Goal: Find contact information: Find contact information

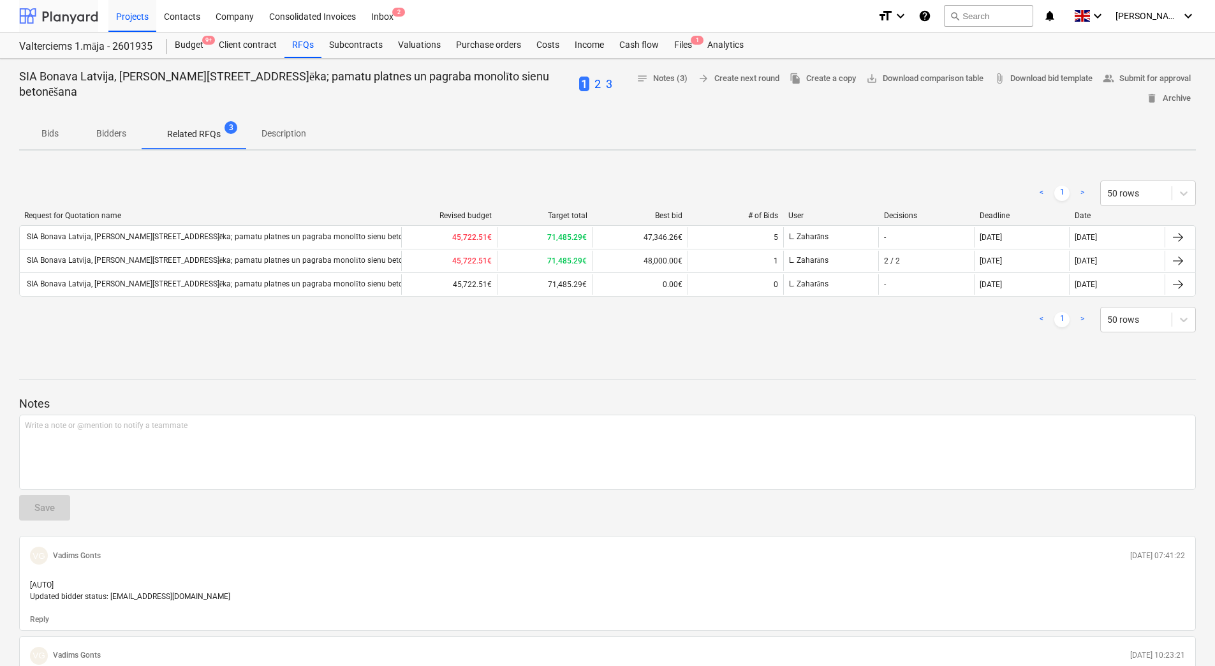
click at [59, 20] on div at bounding box center [58, 16] width 79 height 32
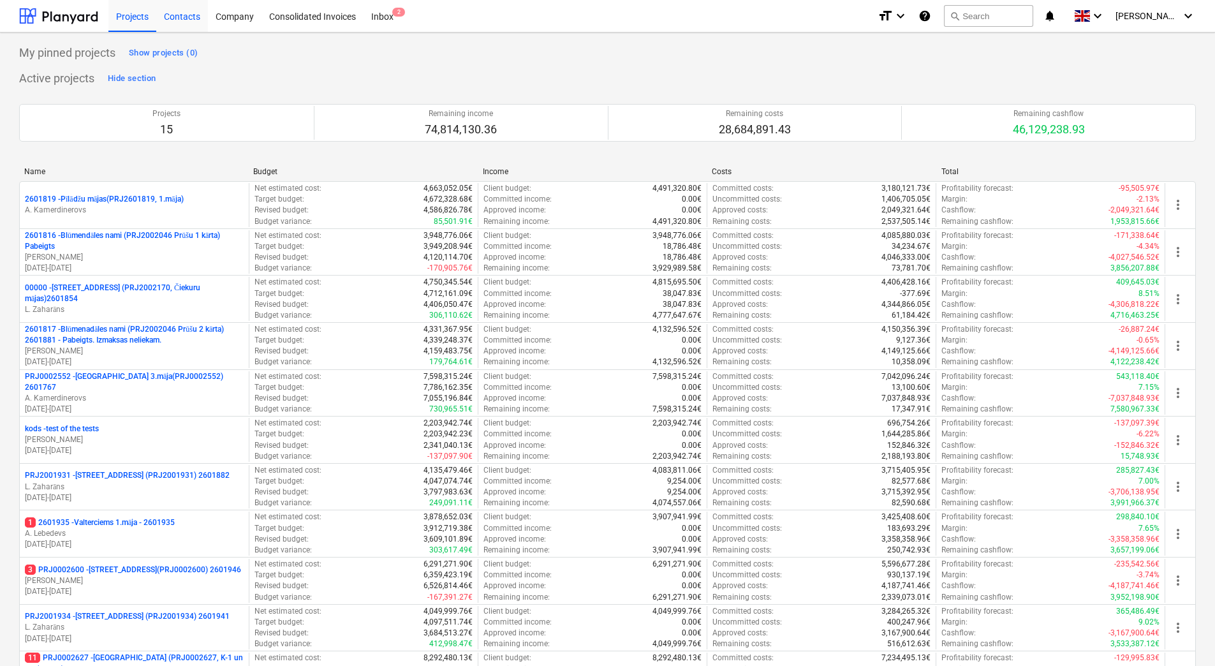
click at [180, 19] on div "Contacts" at bounding box center [182, 15] width 52 height 33
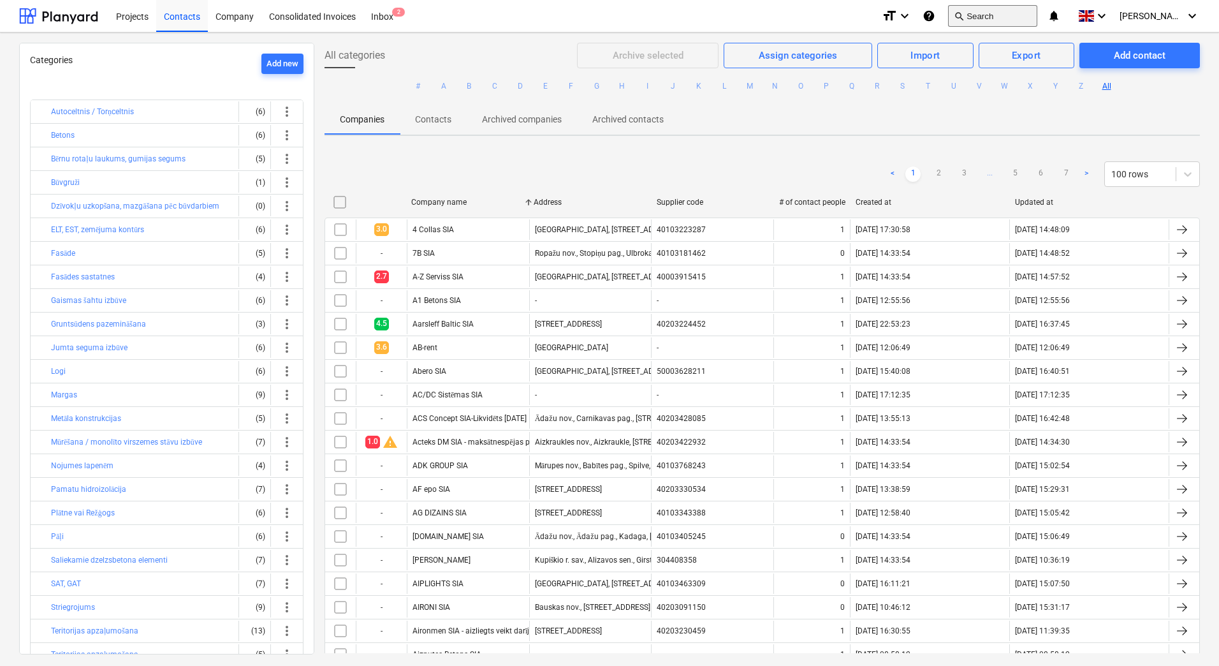
click at [1018, 13] on button "search Search" at bounding box center [992, 16] width 89 height 22
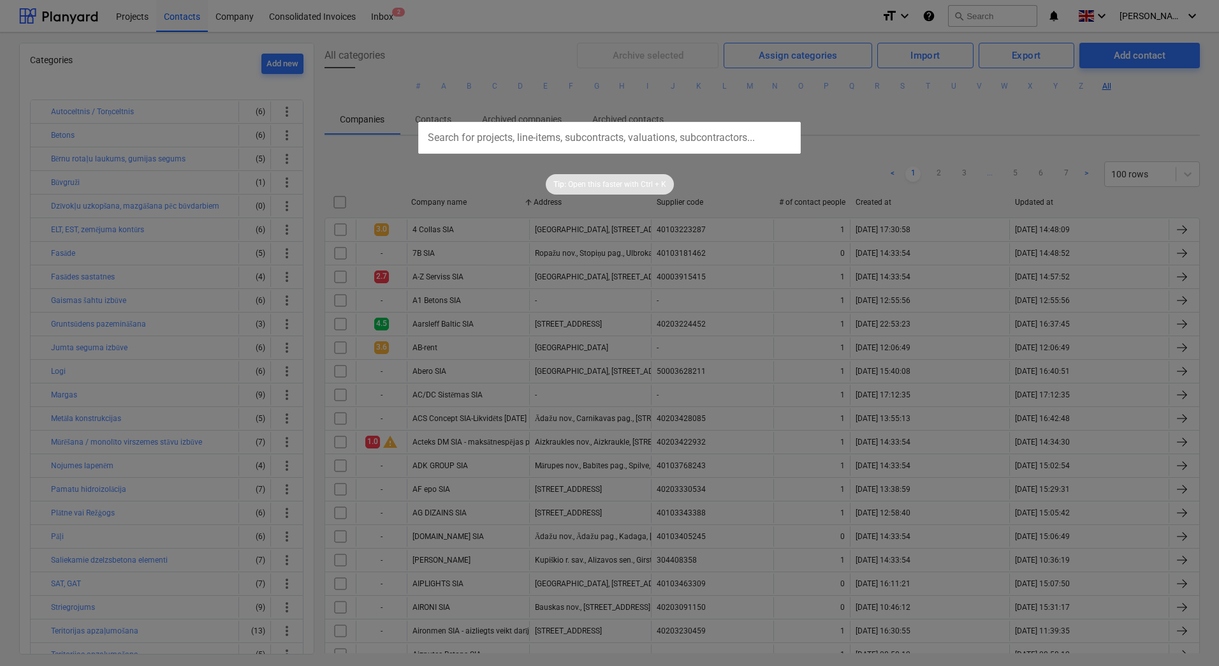
click at [1001, 114] on div at bounding box center [609, 333] width 1219 height 666
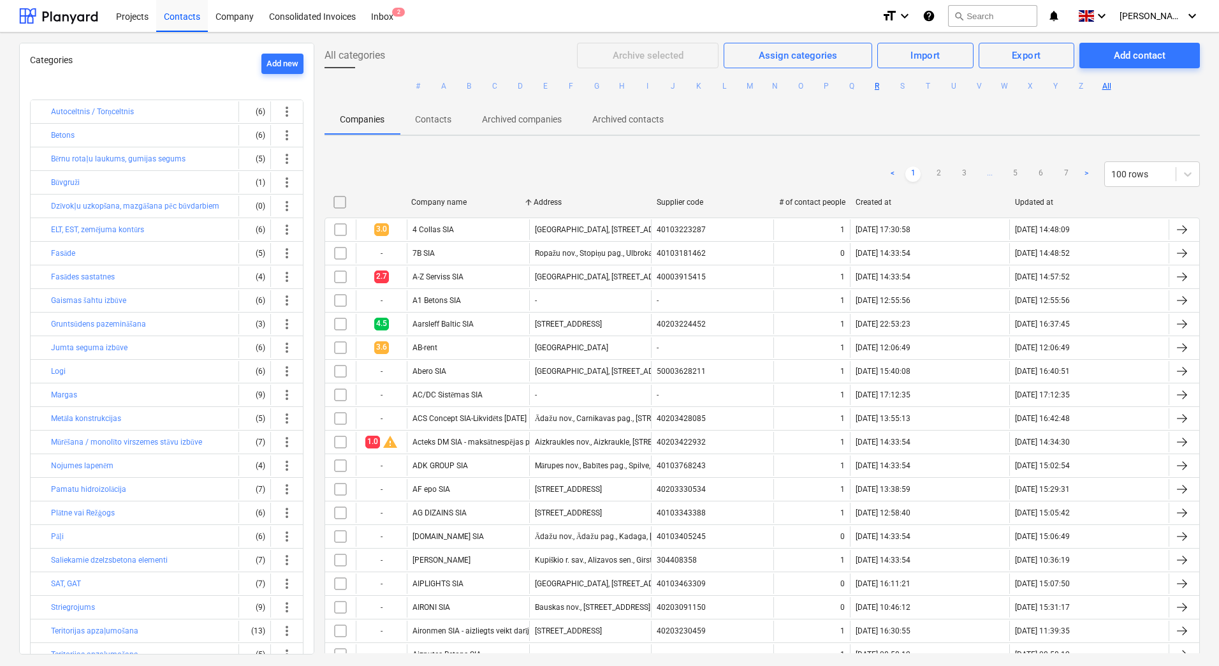
click at [872, 87] on button "R" at bounding box center [877, 85] width 15 height 15
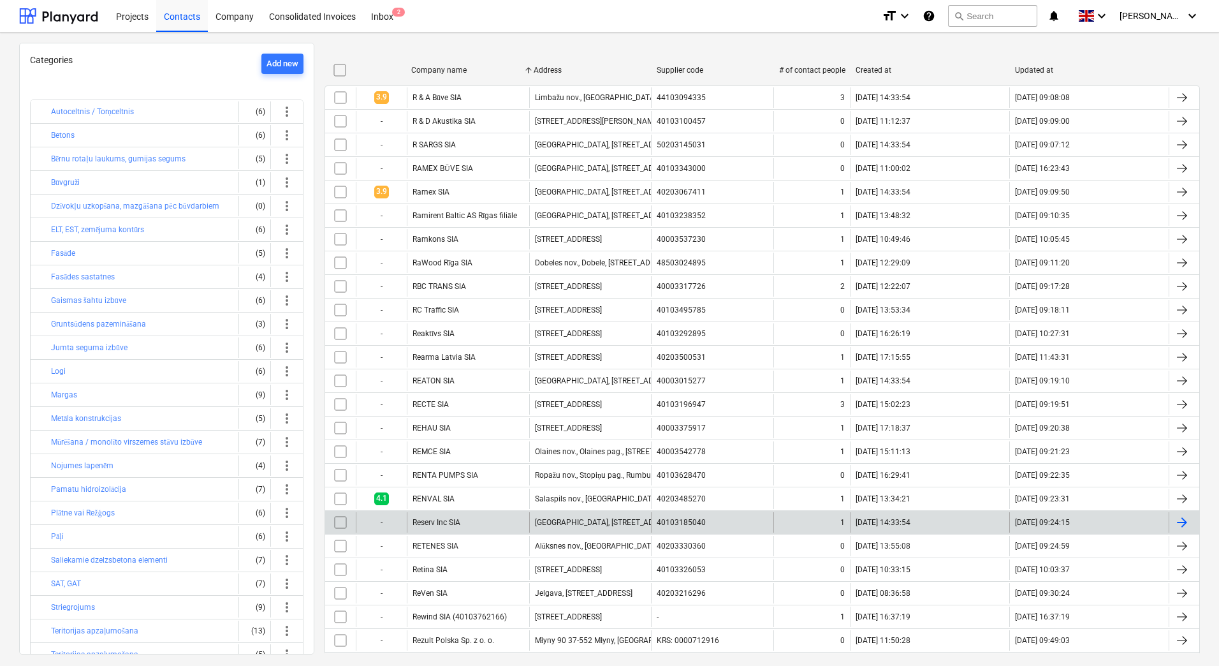
scroll to position [128, 0]
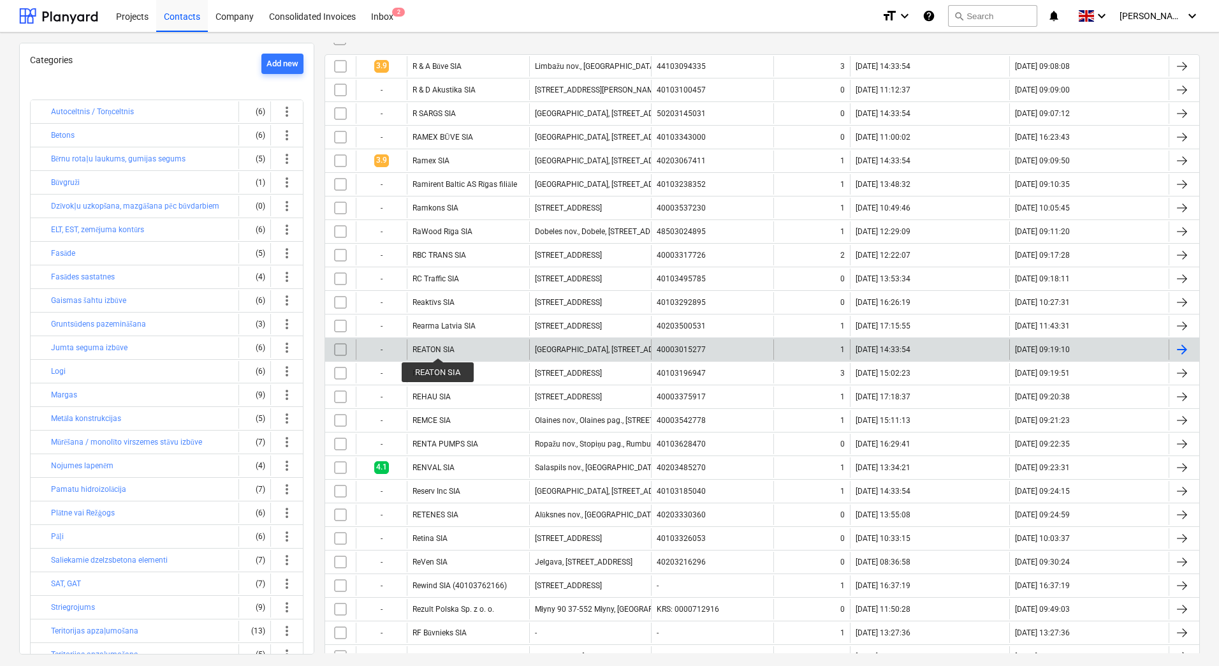
click at [438, 346] on div "REATON SIA" at bounding box center [434, 349] width 42 height 9
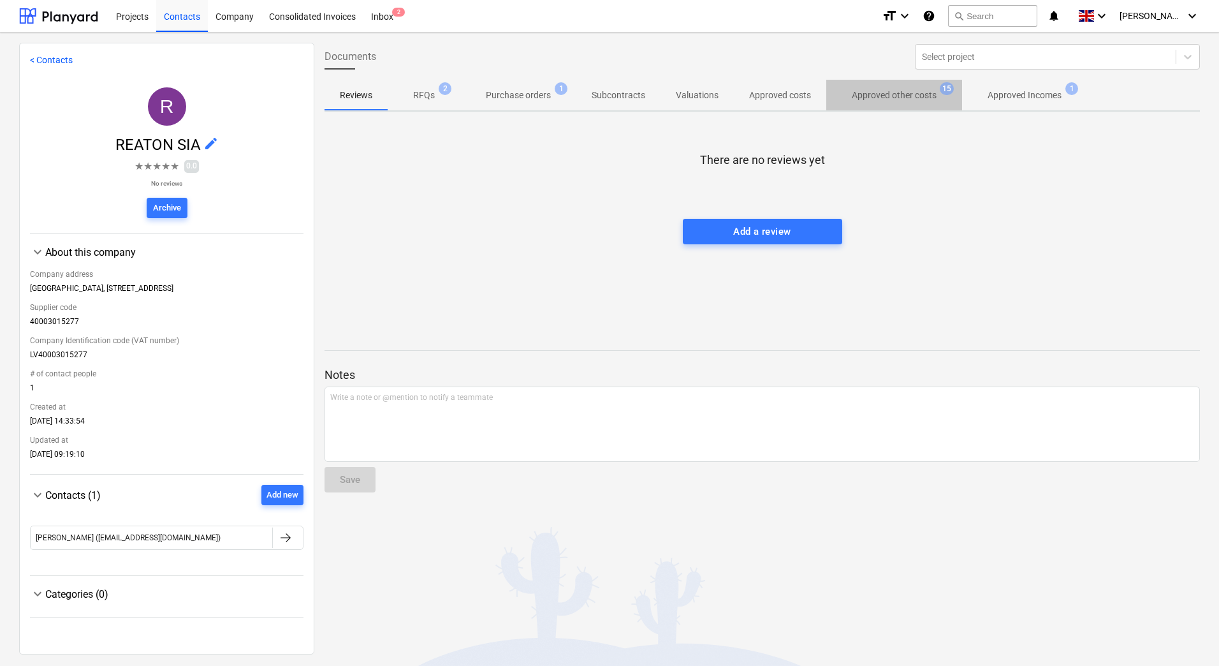
click at [884, 97] on p "Approved other costs" at bounding box center [894, 95] width 85 height 13
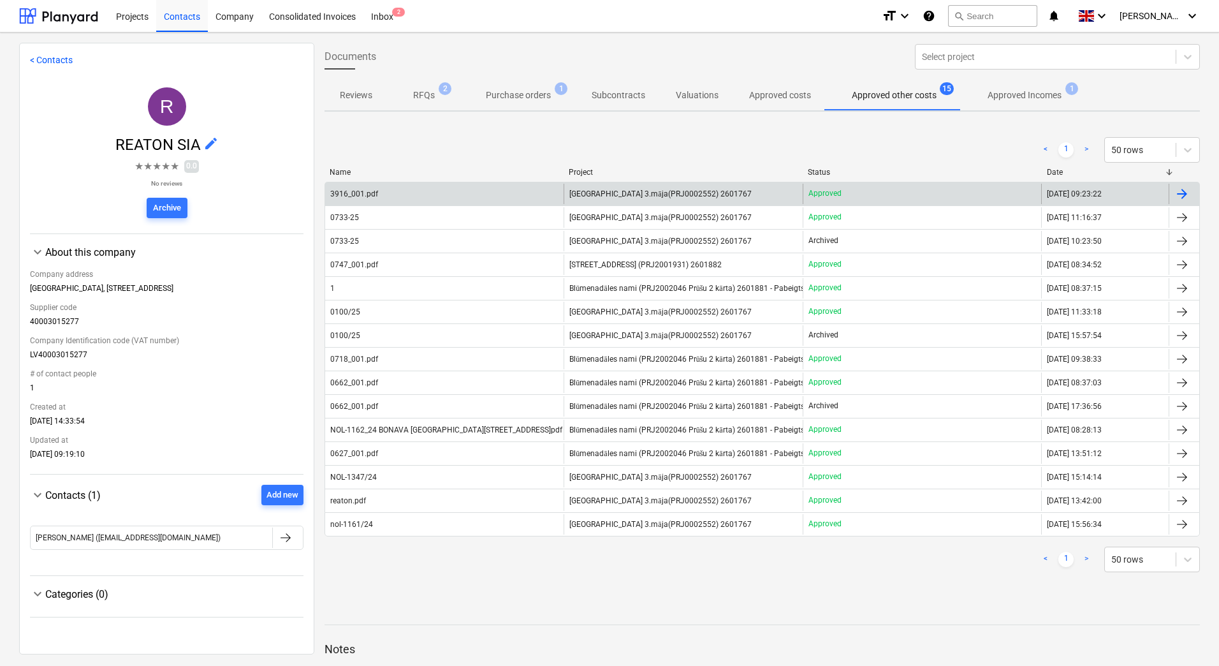
click at [635, 194] on span "[GEOGRAPHIC_DATA] 3.māja(PRJ0002552) 2601767" at bounding box center [660, 194] width 182 height 10
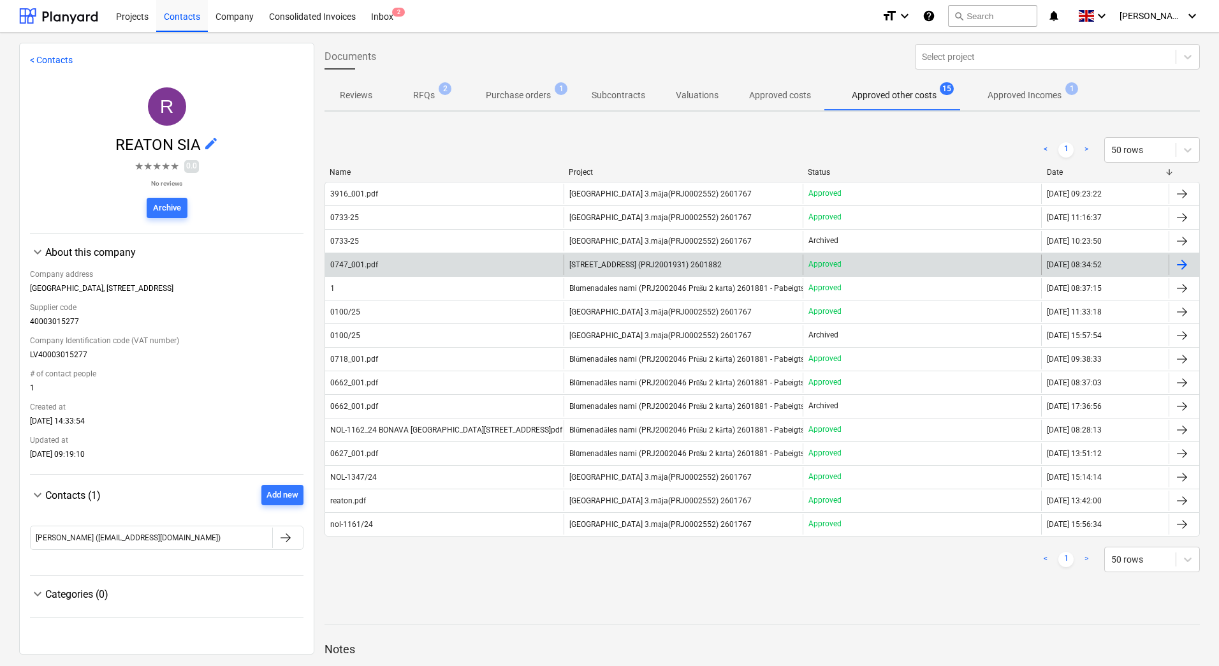
click at [608, 262] on span "[STREET_ADDRESS] (PRJ2001931) 2601882" at bounding box center [645, 264] width 152 height 9
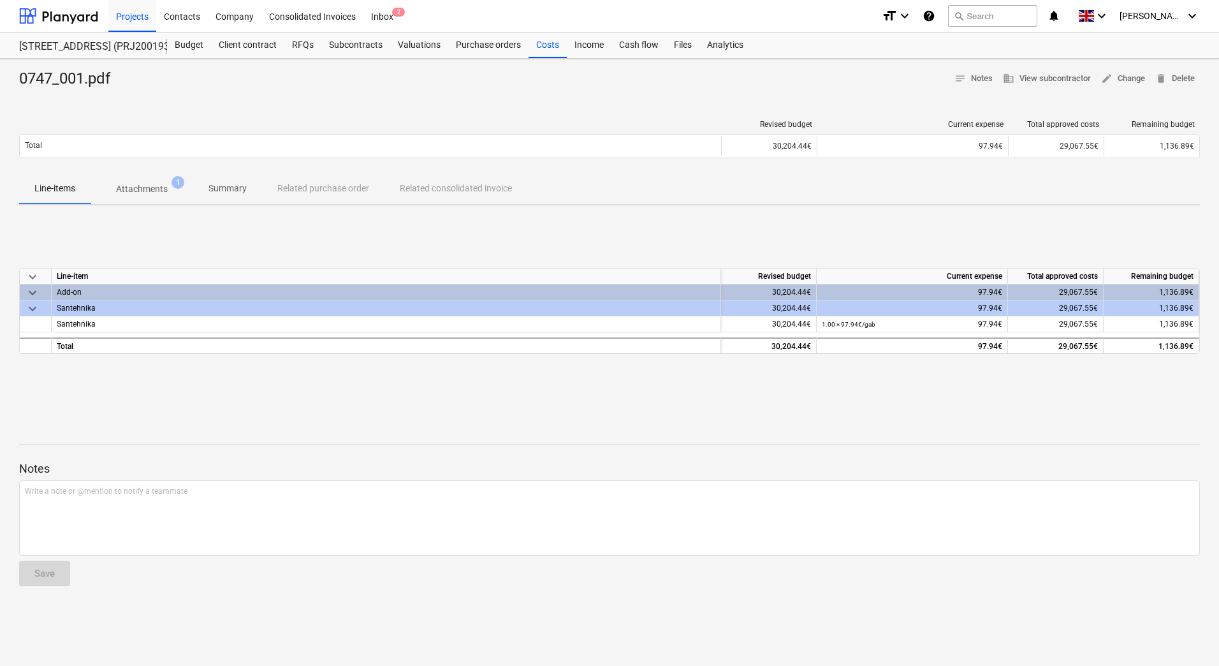
click at [79, 307] on div "Santehnika" at bounding box center [386, 307] width 659 height 15
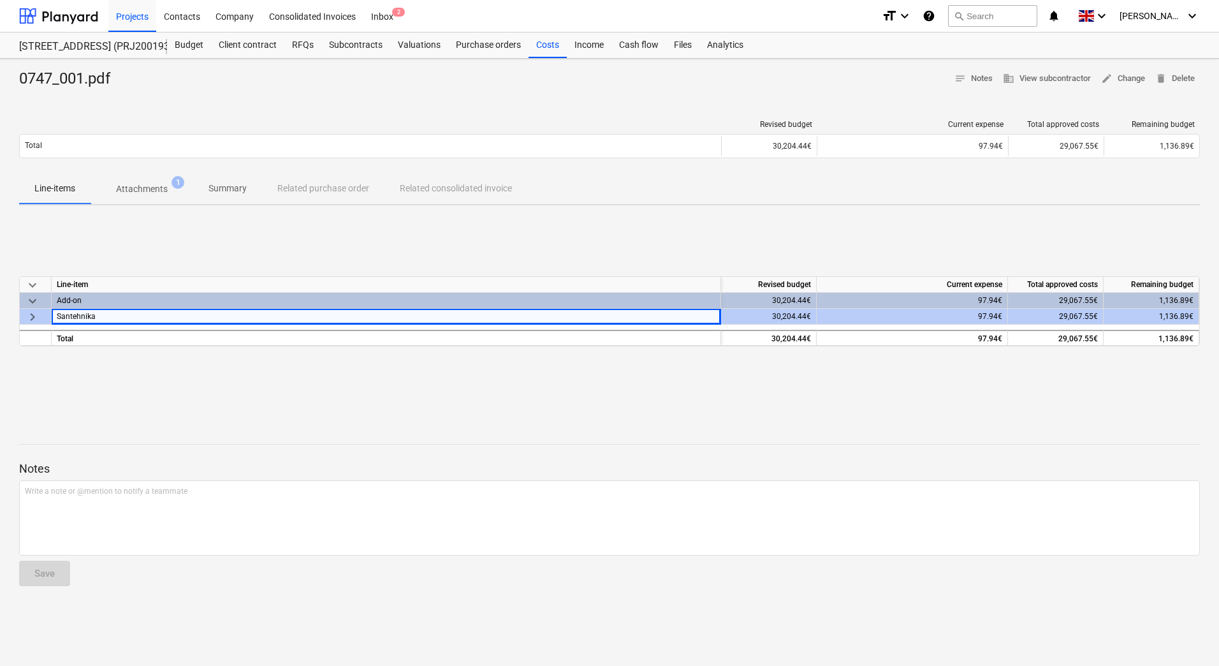
click at [34, 314] on span "keyboard_arrow_right" at bounding box center [32, 316] width 15 height 15
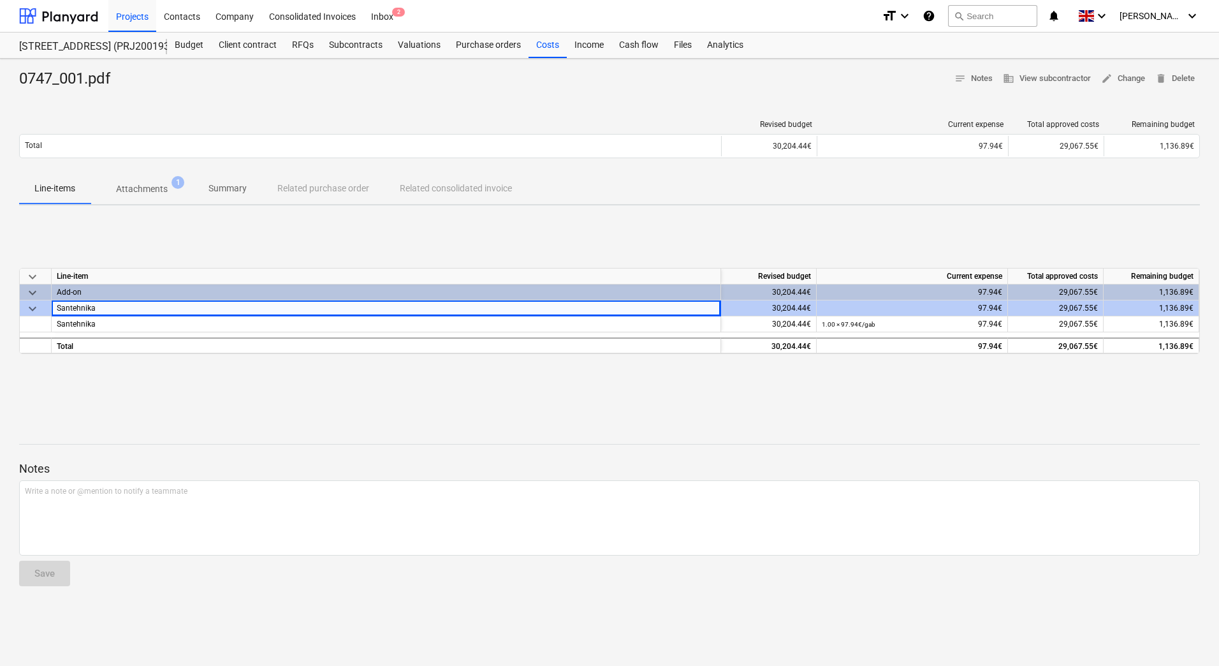
click at [146, 191] on p "Attachments" at bounding box center [142, 188] width 52 height 13
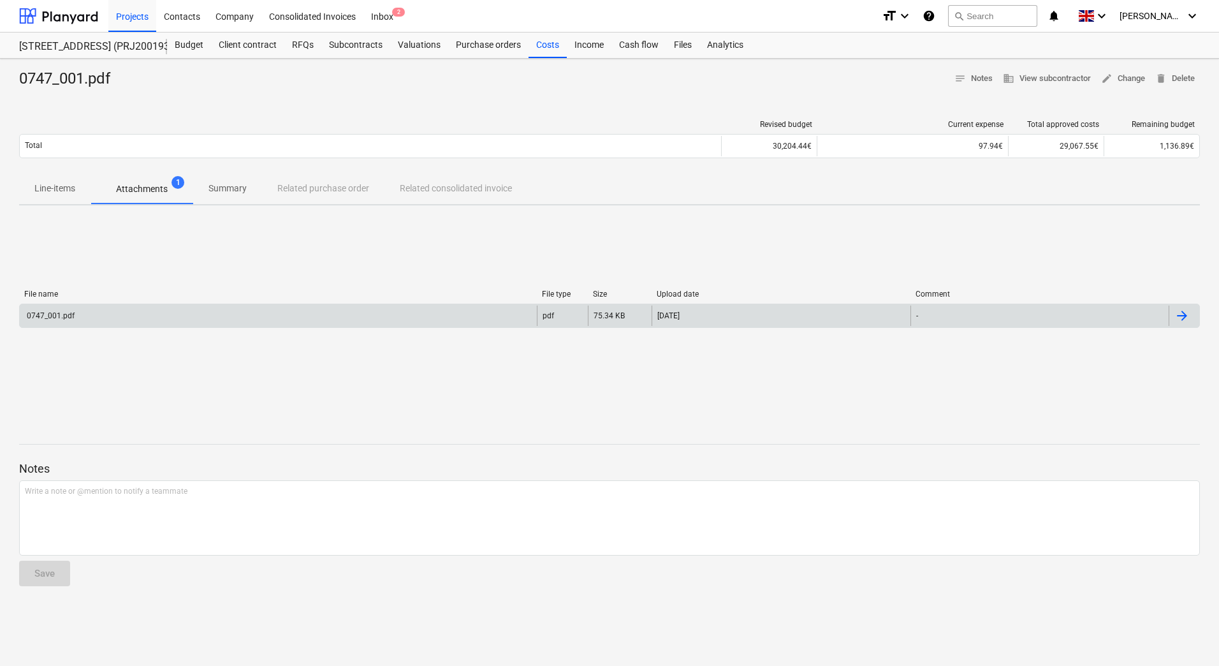
click at [165, 312] on div "0747_001.pdf" at bounding box center [278, 315] width 517 height 20
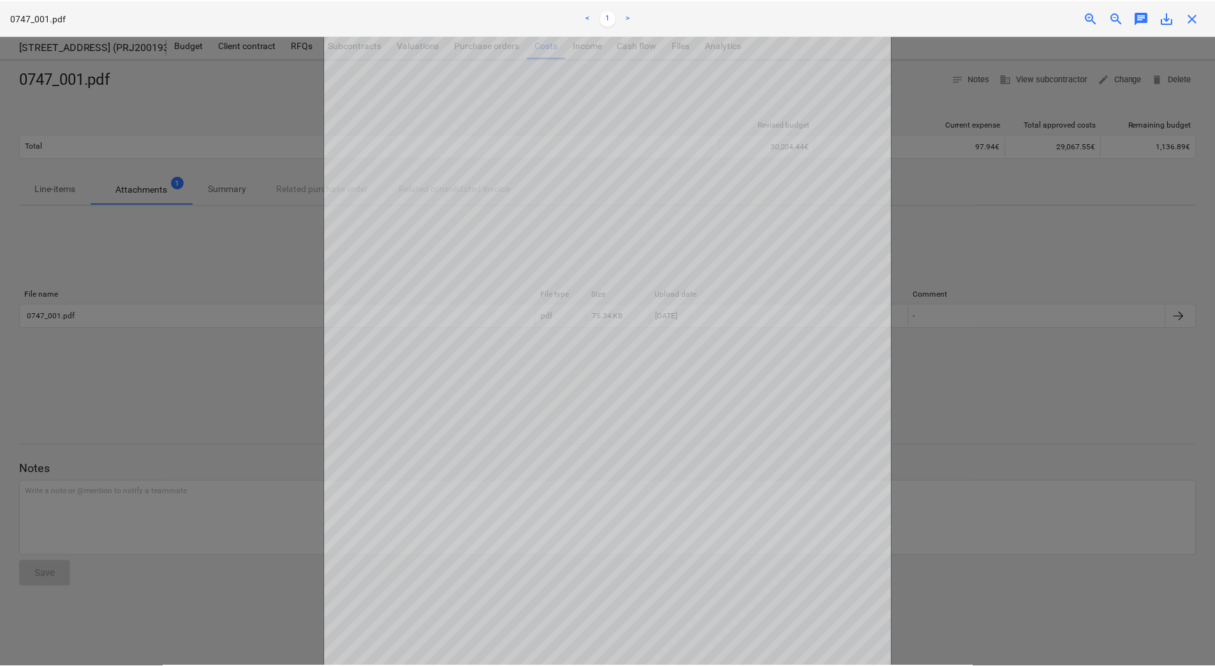
scroll to position [178, 0]
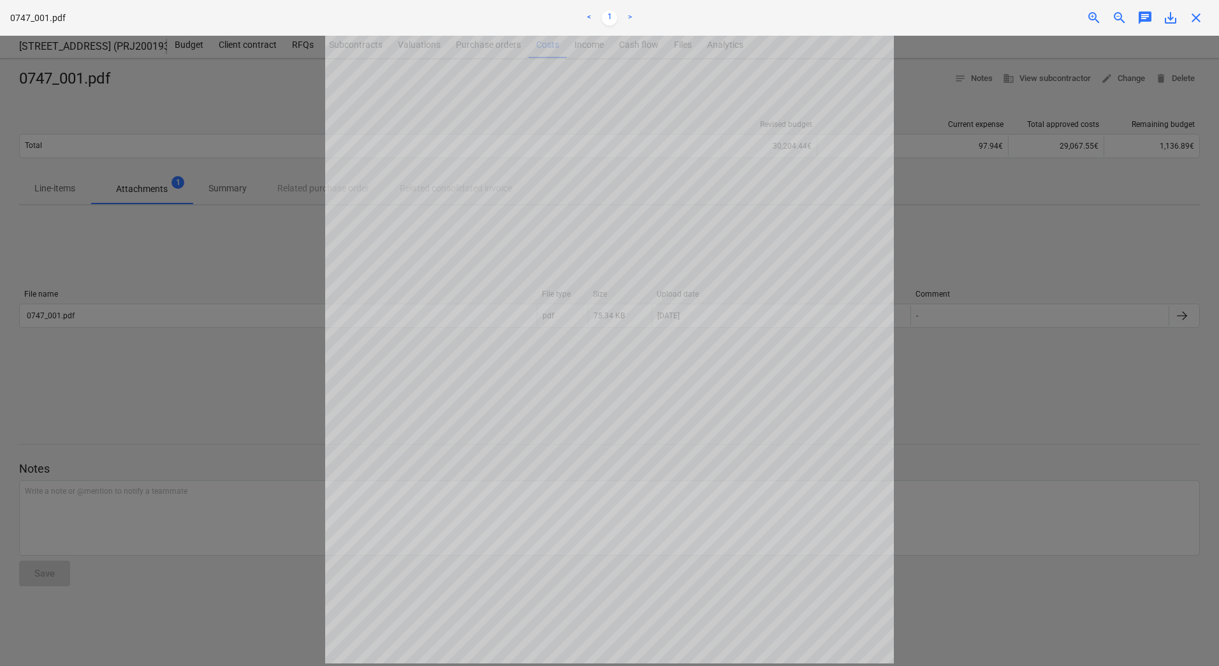
click at [960, 384] on div at bounding box center [609, 351] width 1219 height 630
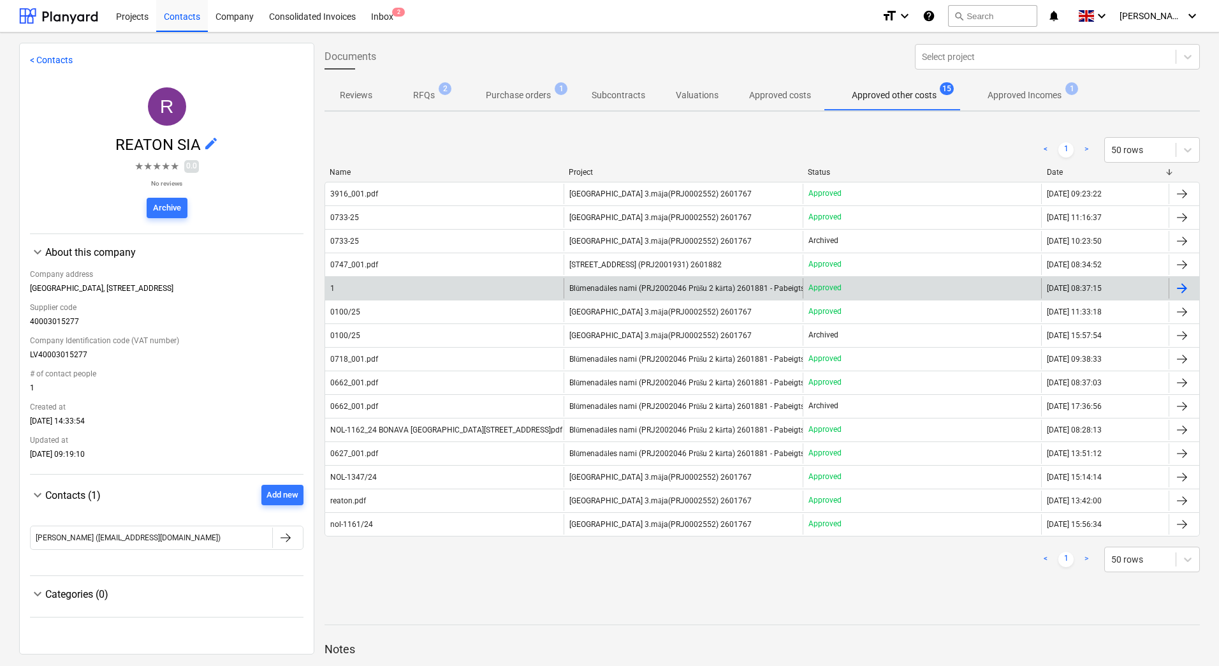
click at [498, 291] on div "1" at bounding box center [444, 288] width 238 height 20
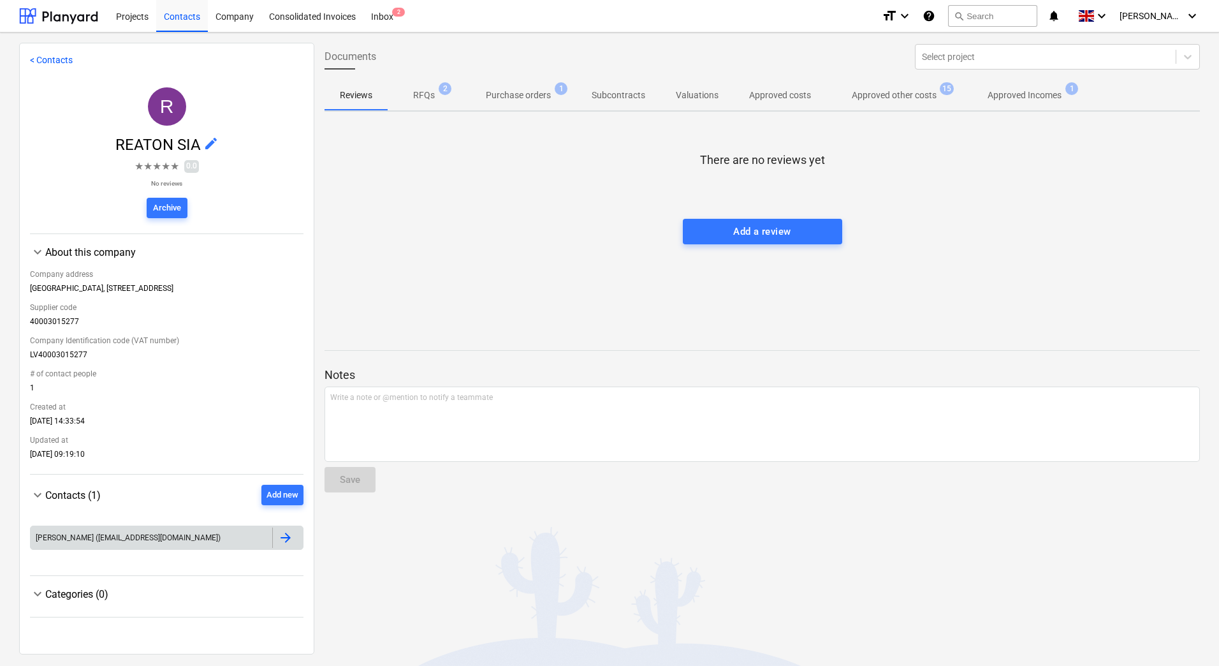
click at [282, 539] on div at bounding box center [285, 537] width 15 height 15
click at [423, 94] on p "RFQs" at bounding box center [424, 95] width 22 height 13
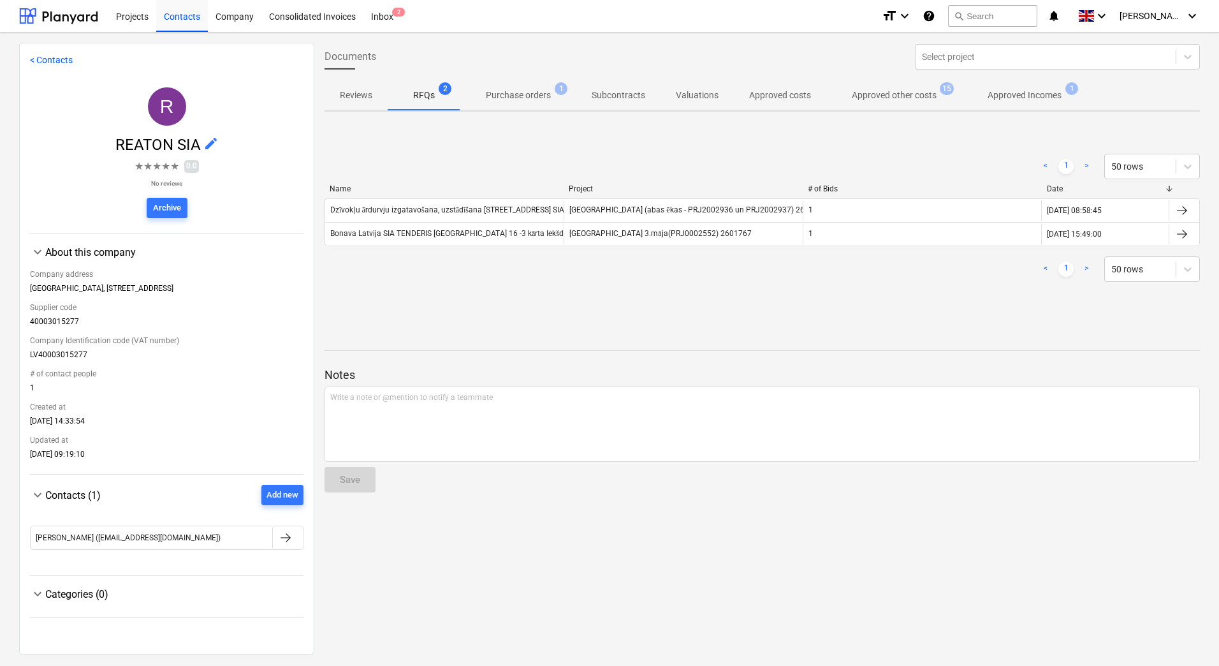
click at [538, 96] on p "Purchase orders" at bounding box center [518, 95] width 65 height 13
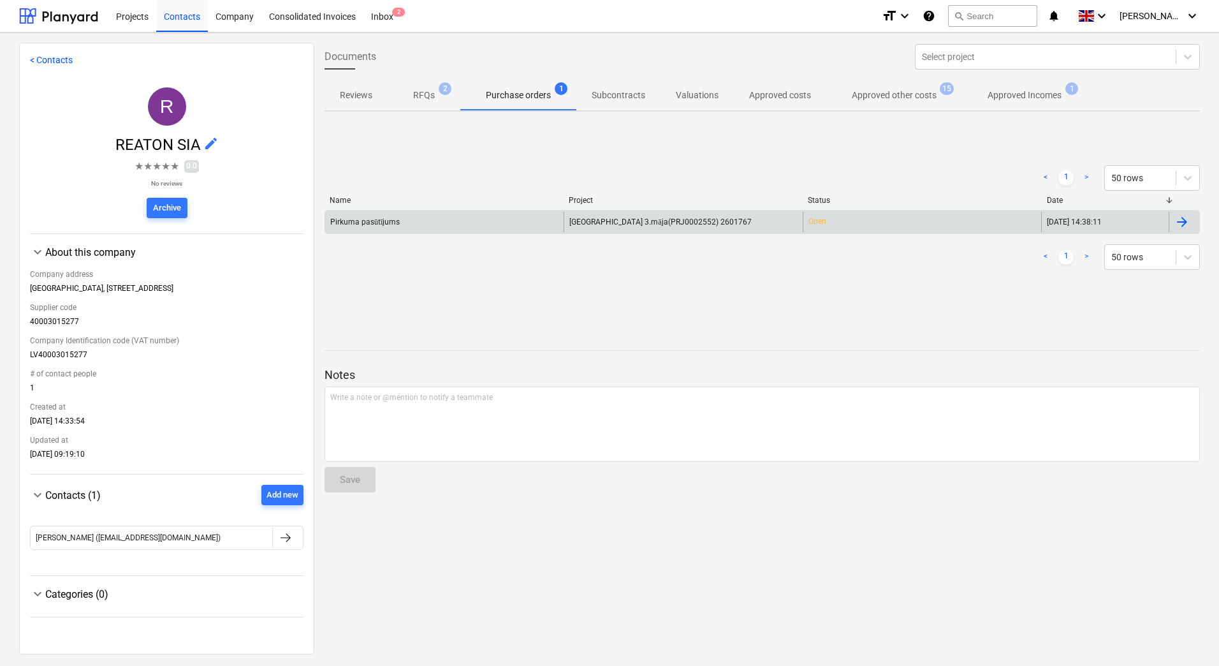
click at [434, 224] on div "Pirkuma pasūtījums" at bounding box center [444, 222] width 238 height 20
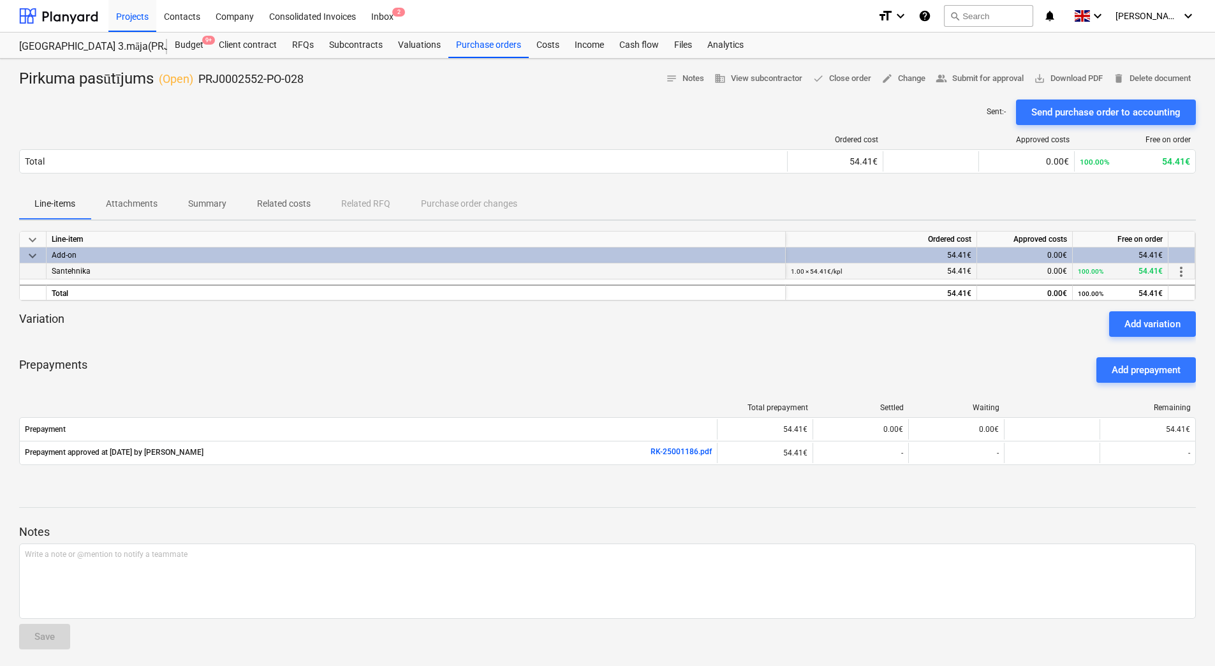
click at [330, 270] on div "Santehnika" at bounding box center [416, 271] width 739 height 16
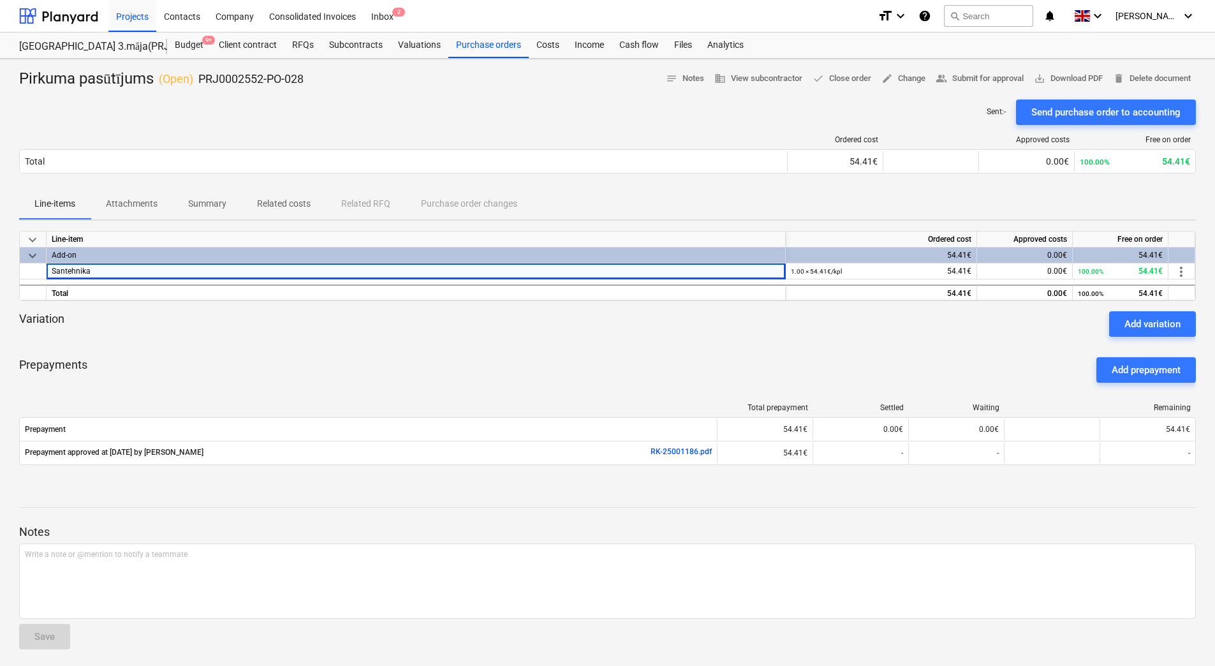
click at [505, 353] on div "Prepayments Add prepayment" at bounding box center [607, 370] width 1176 height 46
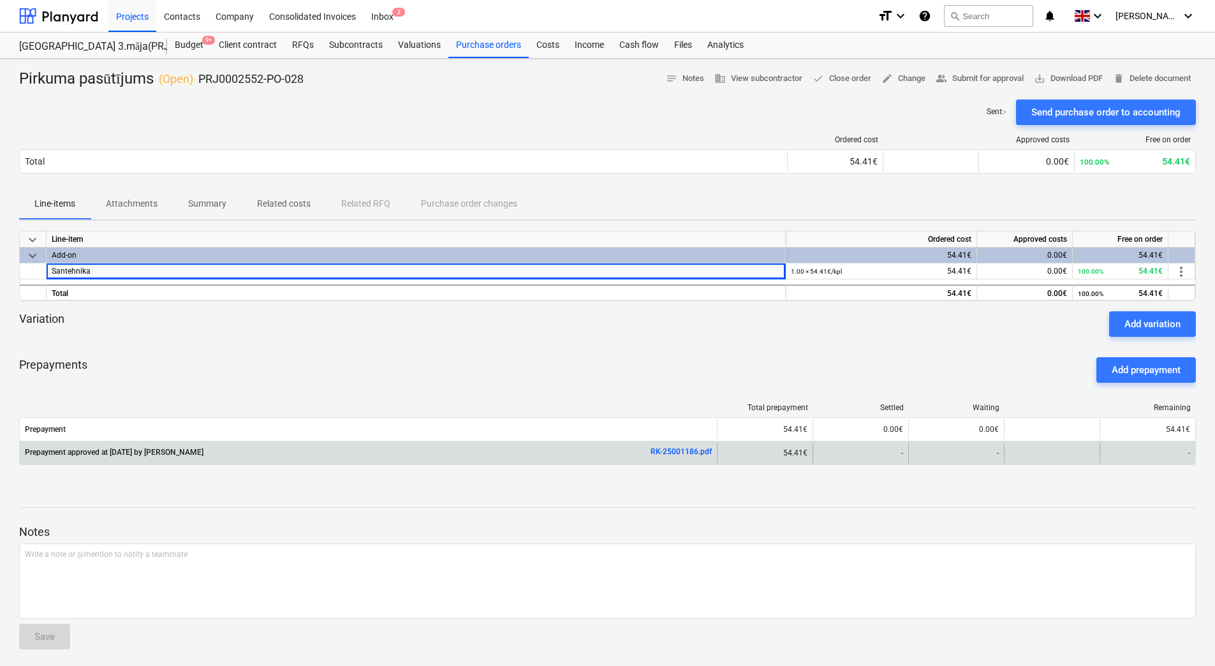
click at [668, 451] on link "RK-25001186.pdf" at bounding box center [680, 451] width 61 height 9
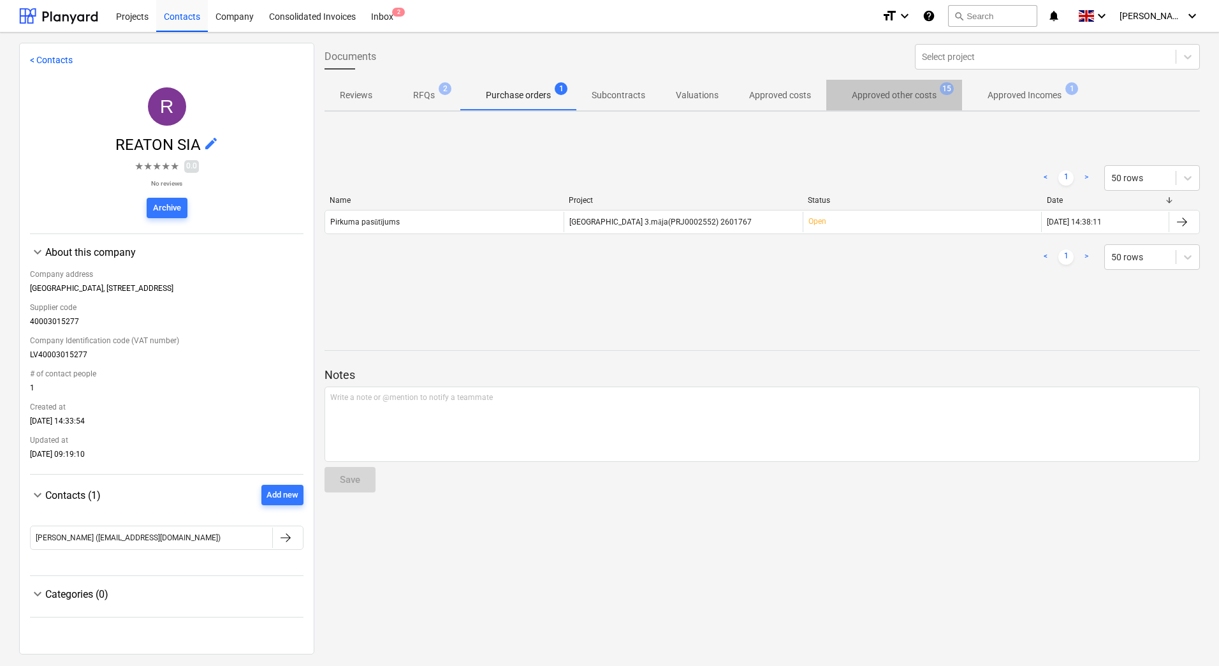
drag, startPoint x: 883, startPoint y: 93, endPoint x: 886, endPoint y: 100, distance: 7.5
click at [883, 93] on p "Approved other costs" at bounding box center [894, 95] width 85 height 13
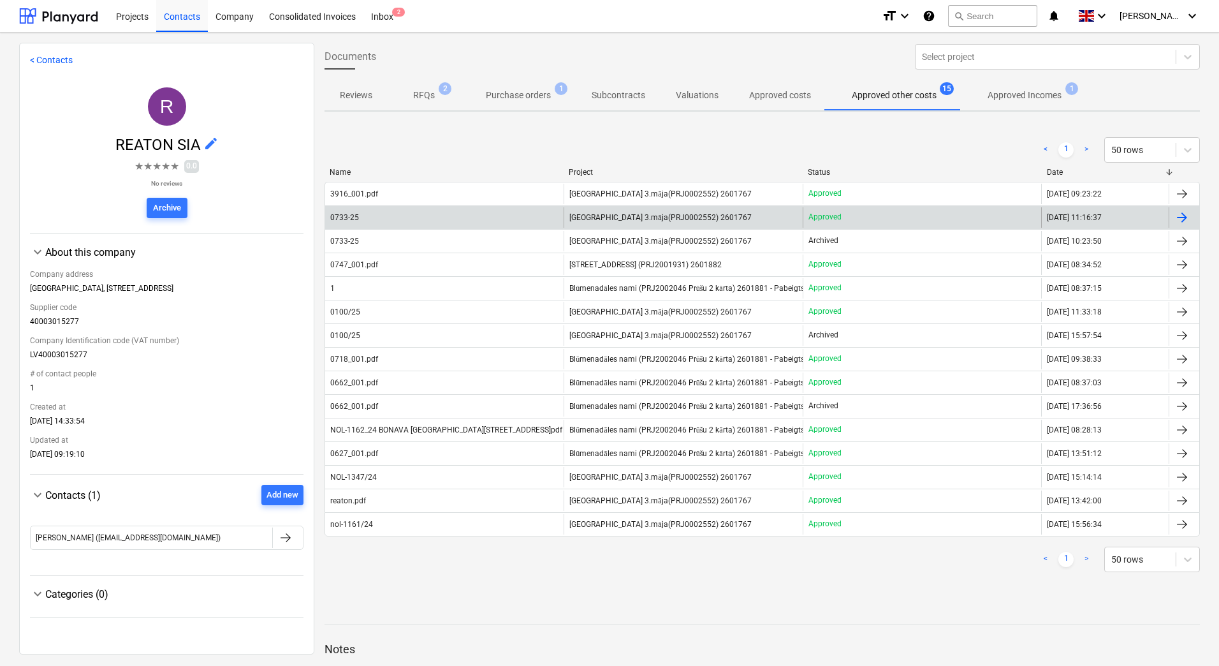
click at [595, 216] on span "[GEOGRAPHIC_DATA] 3.māja(PRJ0002552) 2601767" at bounding box center [660, 218] width 182 height 10
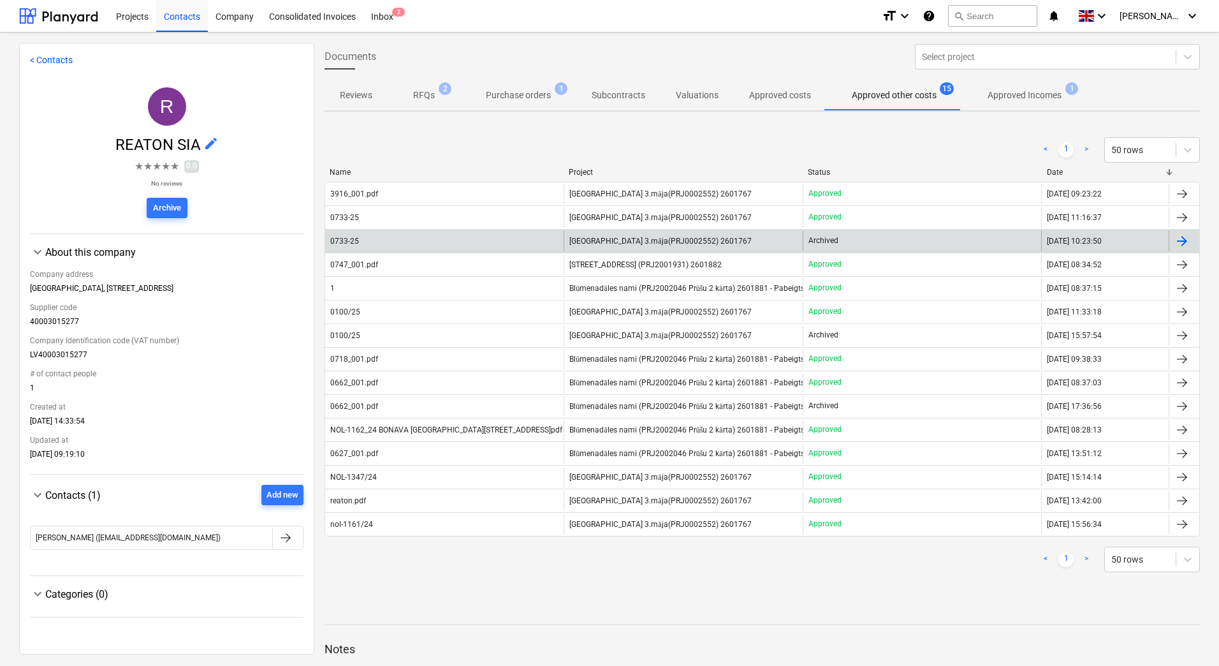
click at [641, 238] on span "[GEOGRAPHIC_DATA] 3.māja(PRJ0002552) 2601767" at bounding box center [660, 242] width 182 height 10
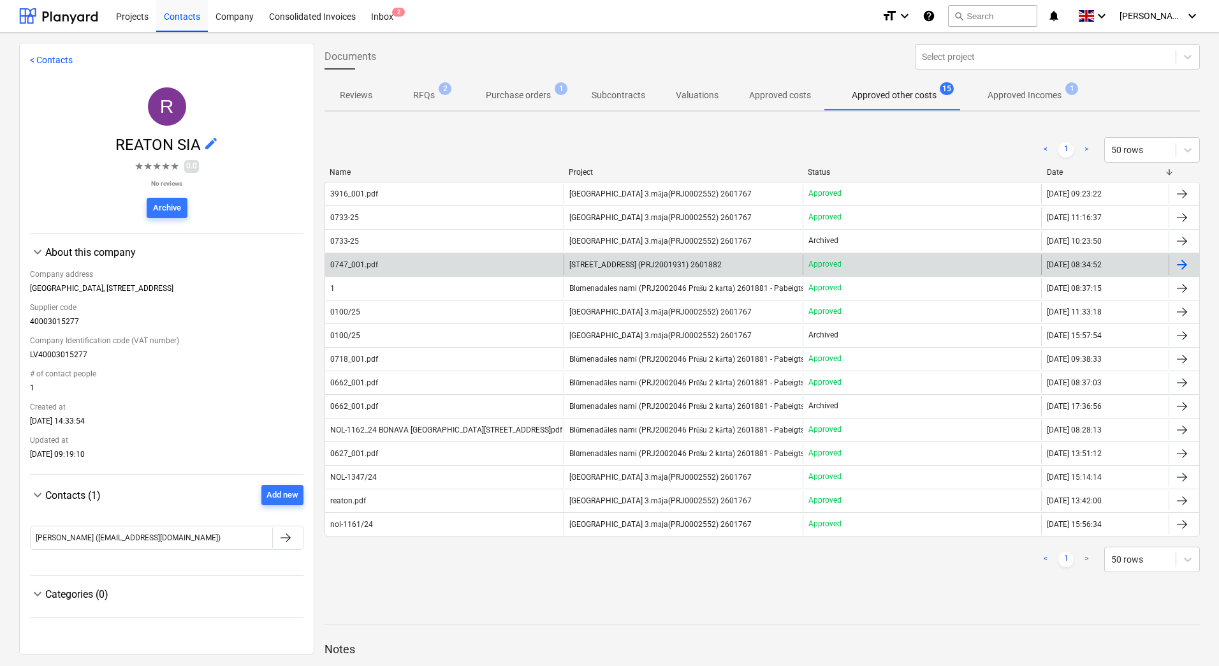
click at [650, 264] on span "[STREET_ADDRESS] (PRJ2001931) 2601882" at bounding box center [645, 264] width 152 height 9
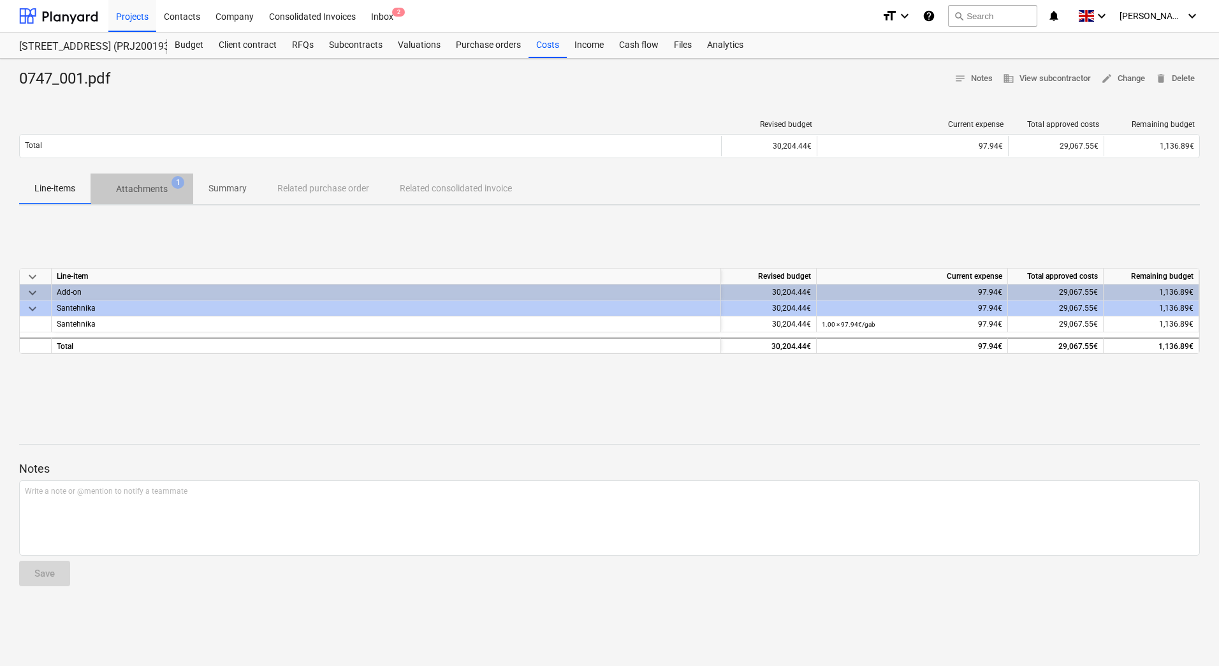
click at [141, 185] on p "Attachments" at bounding box center [142, 188] width 52 height 13
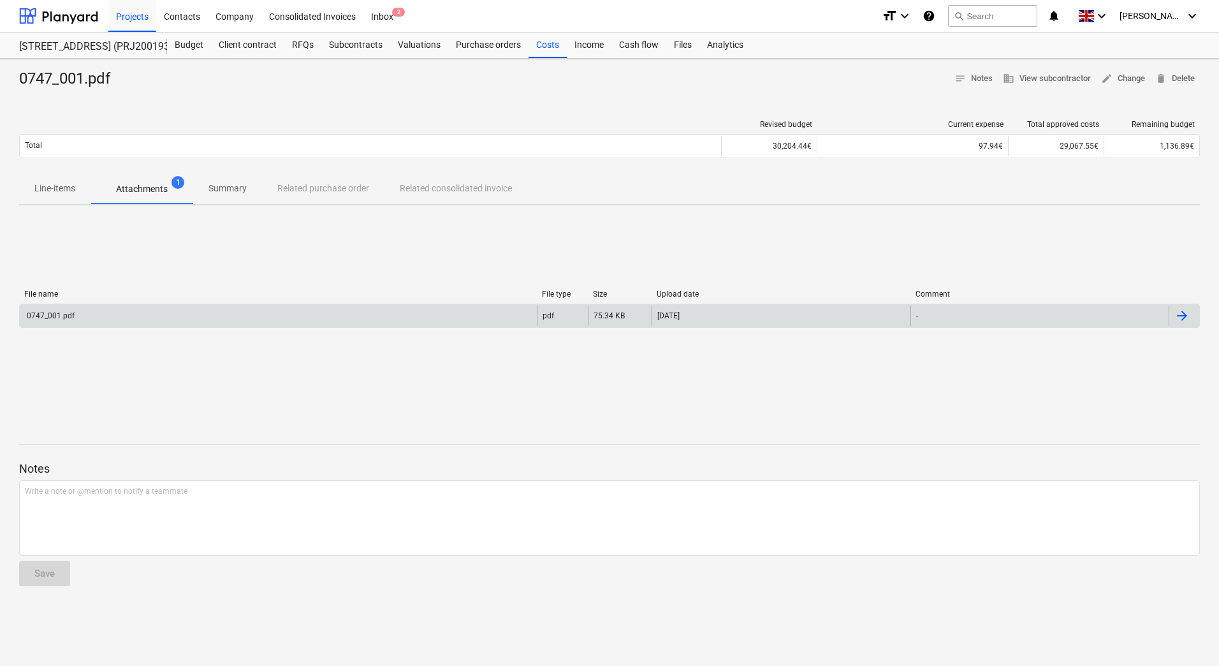
click at [127, 314] on div "0747_001.pdf" at bounding box center [278, 315] width 517 height 20
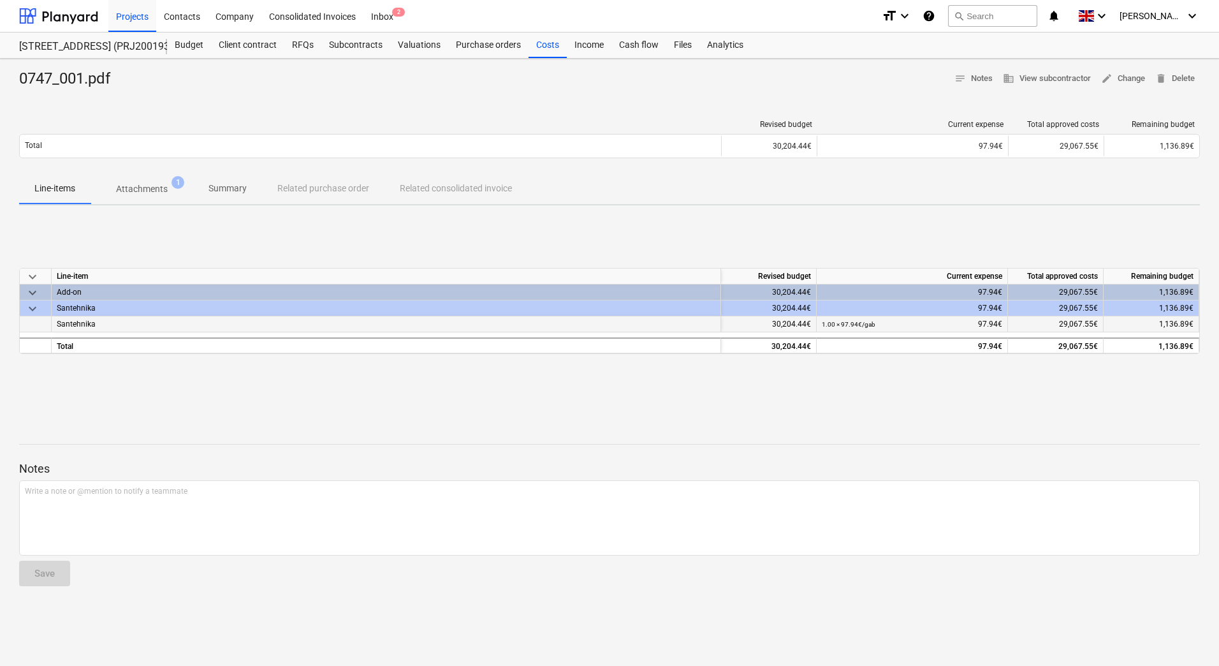
click at [87, 323] on span "Santehnika" at bounding box center [76, 323] width 39 height 9
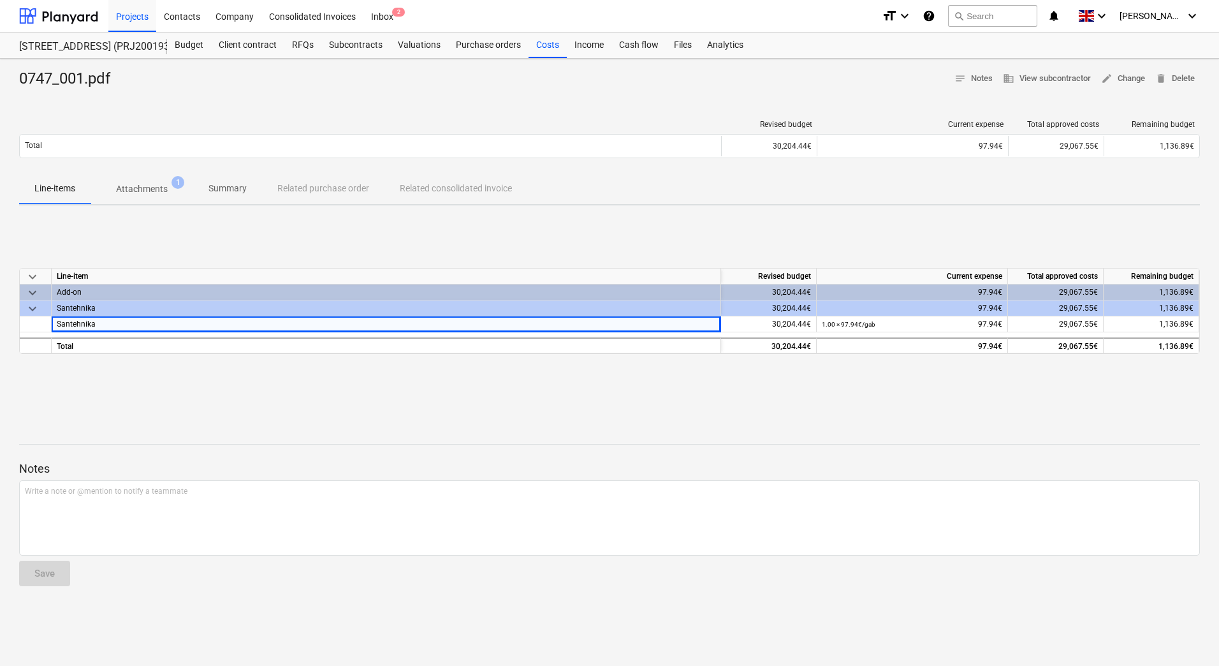
click at [141, 192] on p "Attachments" at bounding box center [142, 188] width 52 height 13
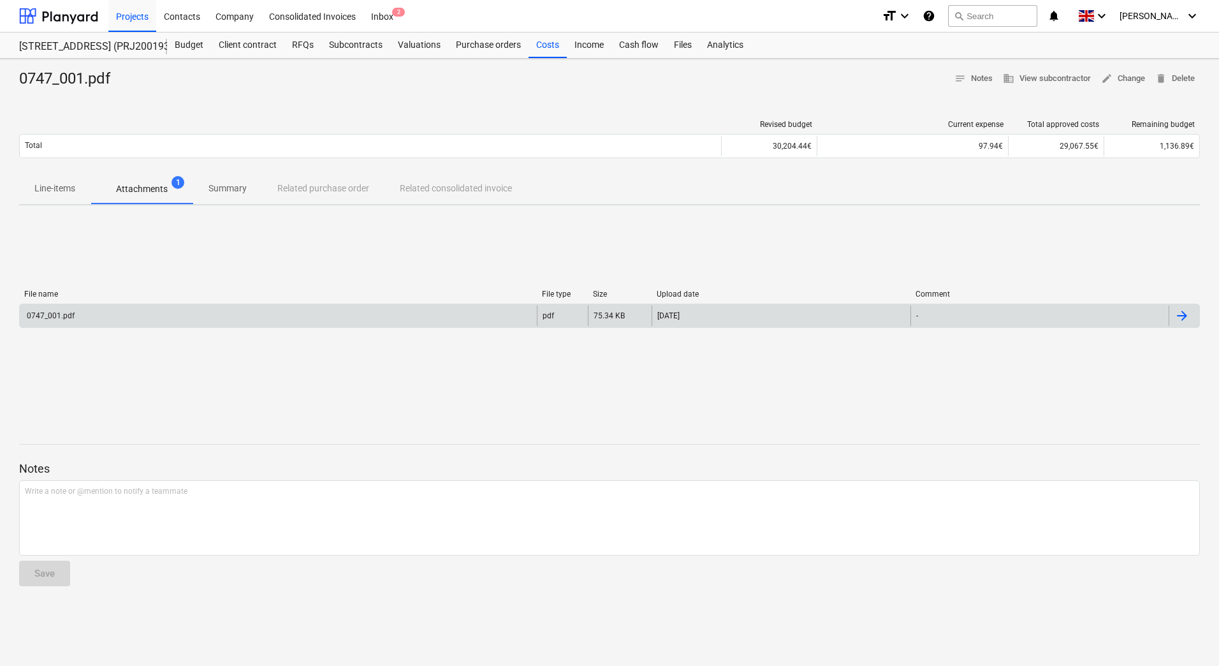
click at [129, 321] on div "0747_001.pdf" at bounding box center [278, 315] width 517 height 20
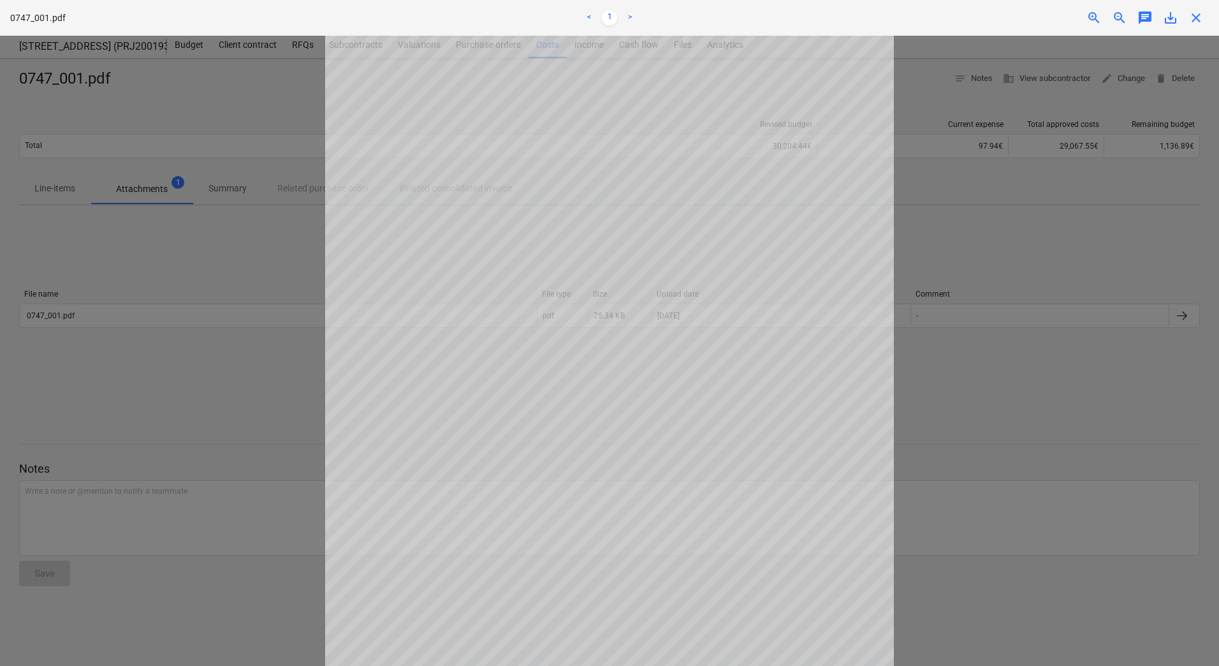
scroll to position [178, 0]
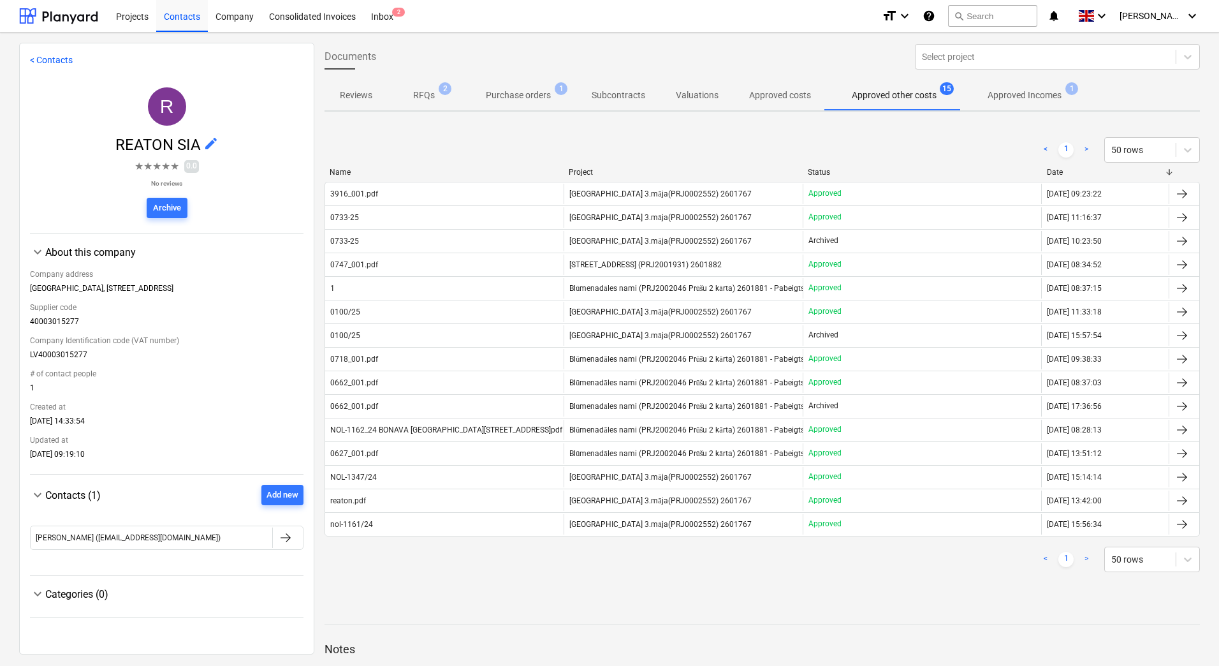
click at [36, 495] on span "keyboard_arrow_down" at bounding box center [37, 494] width 15 height 15
click at [37, 495] on span "keyboard_arrow_right" at bounding box center [37, 494] width 15 height 15
click at [289, 541] on div at bounding box center [287, 537] width 31 height 20
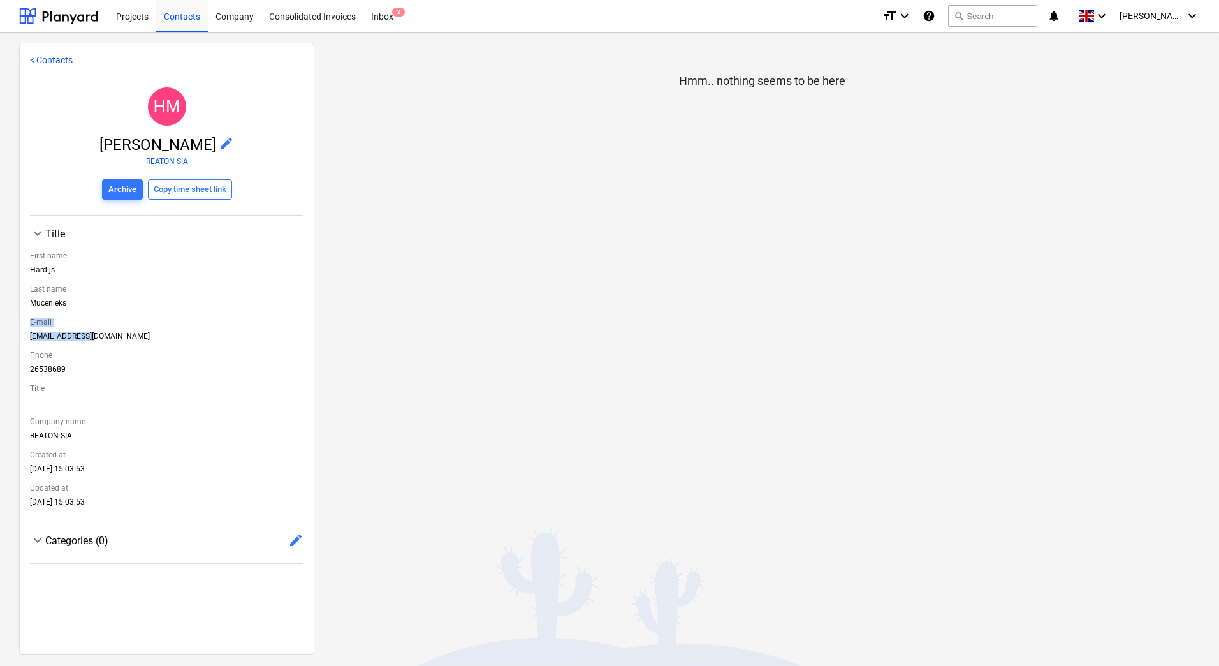
drag, startPoint x: 87, startPoint y: 336, endPoint x: 11, endPoint y: 332, distance: 76.0
click at [11, 332] on div "< Contacts HM [PERSON_NAME] edit REATON SIA Archive Copy time sheet link keyboa…" at bounding box center [609, 349] width 1219 height 633
click at [104, 343] on div "[EMAIL_ADDRESS][DOMAIN_NAME]" at bounding box center [167, 339] width 274 height 14
click at [96, 393] on div "Title" at bounding box center [167, 388] width 274 height 19
drag, startPoint x: 86, startPoint y: 337, endPoint x: 34, endPoint y: 335, distance: 51.7
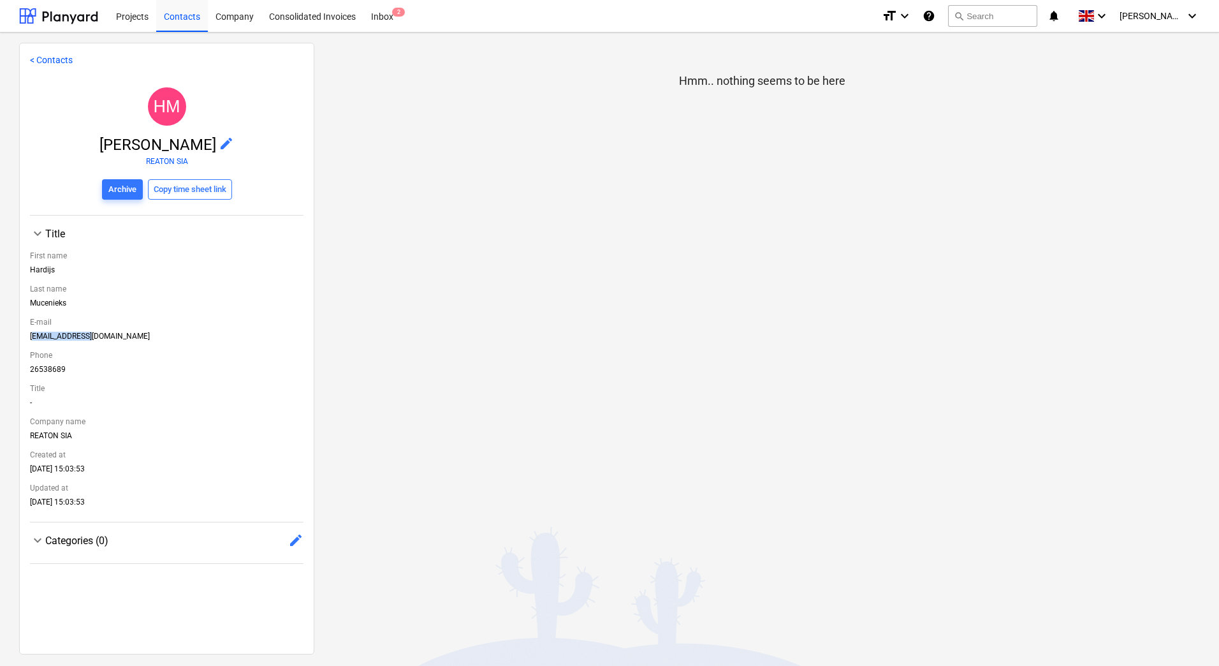
click at [34, 335] on div "[EMAIL_ADDRESS][DOMAIN_NAME]" at bounding box center [167, 339] width 274 height 14
drag, startPoint x: 34, startPoint y: 335, endPoint x: 89, endPoint y: 337, distance: 54.8
click at [88, 337] on div "[EMAIL_ADDRESS][DOMAIN_NAME]" at bounding box center [167, 339] width 274 height 14
drag, startPoint x: 88, startPoint y: 335, endPoint x: 27, endPoint y: 335, distance: 61.2
click at [27, 335] on div "< Contacts HM [PERSON_NAME] edit REATON SIA Archive Copy time sheet link keyboa…" at bounding box center [166, 348] width 295 height 611
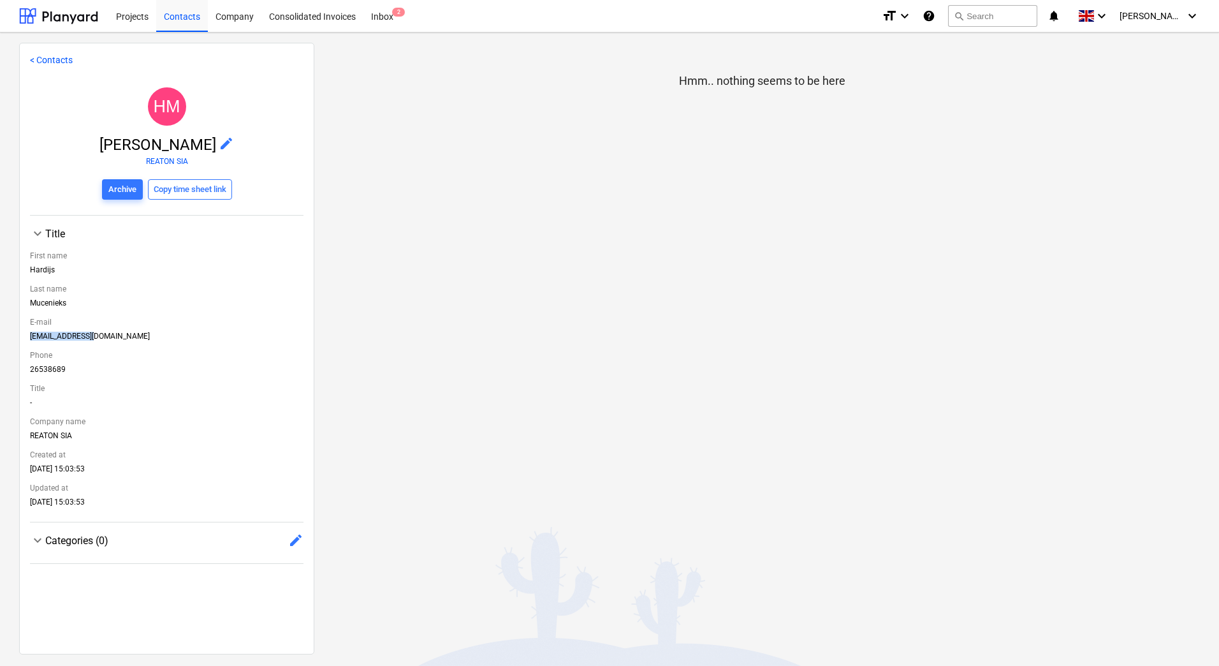
copy div "[EMAIL_ADDRESS][DOMAIN_NAME]"
